Goal: Navigation & Orientation: Go to known website

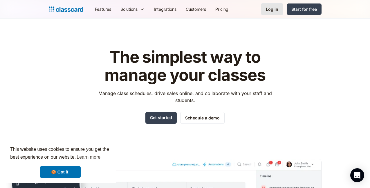
click at [279, 12] on div "Log in" at bounding box center [272, 9] width 12 height 6
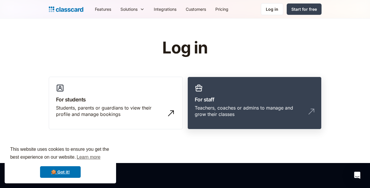
click at [272, 100] on h3 "For staff" at bounding box center [255, 100] width 120 height 8
